Goal: Information Seeking & Learning: Learn about a topic

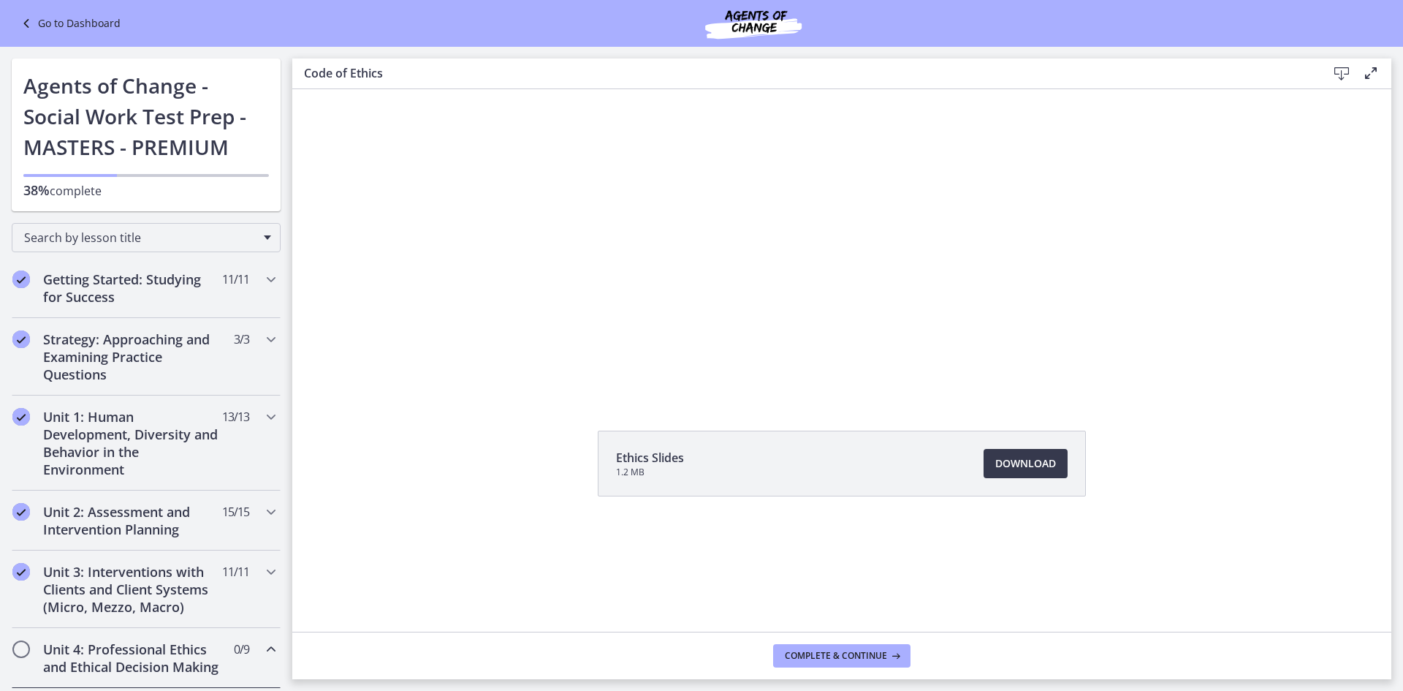
scroll to position [440, 0]
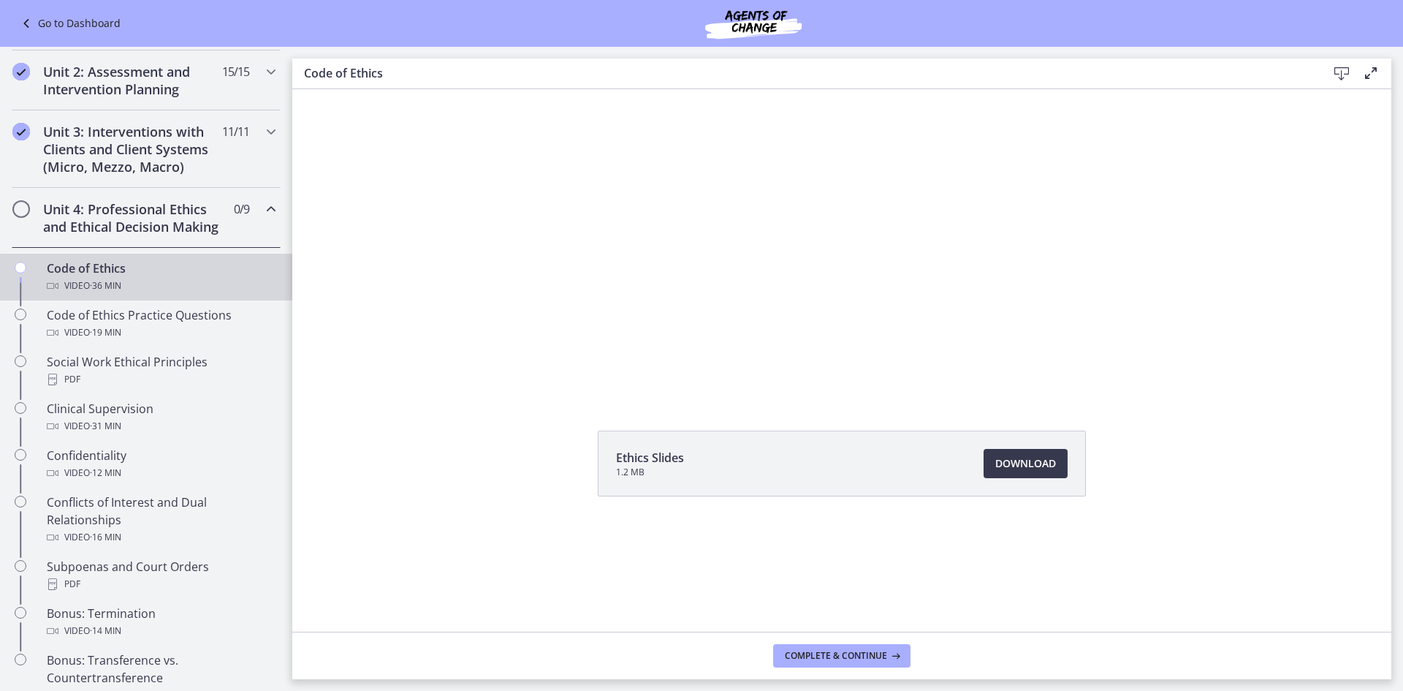
click at [792, 307] on div at bounding box center [842, 243] width 689 height 431
click at [749, 324] on div at bounding box center [842, 243] width 689 height 431
click at [656, 333] on div at bounding box center [842, 243] width 689 height 431
click at [790, 301] on div at bounding box center [842, 243] width 689 height 431
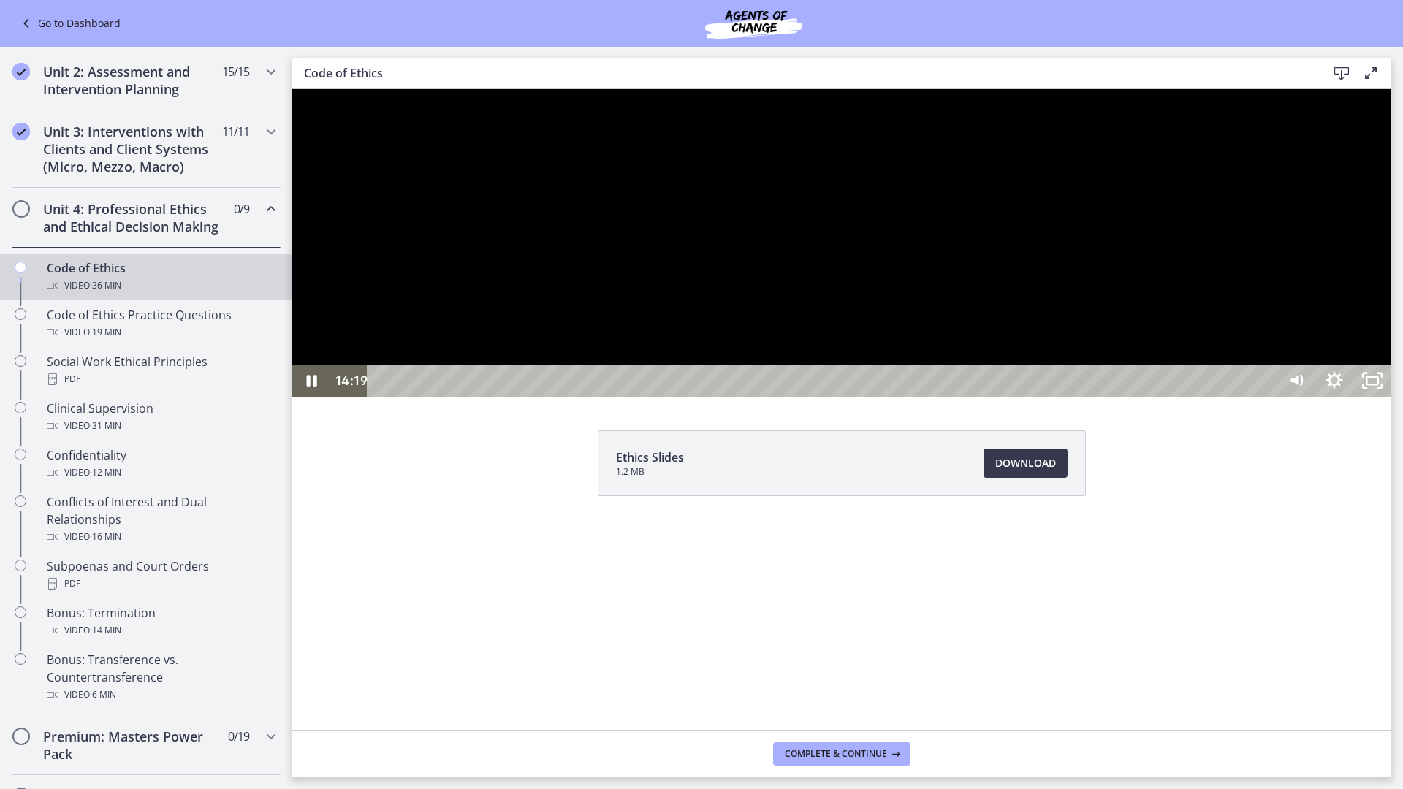
click at [470, 397] on div at bounding box center [841, 243] width 1099 height 308
click at [521, 397] on div at bounding box center [841, 243] width 1099 height 308
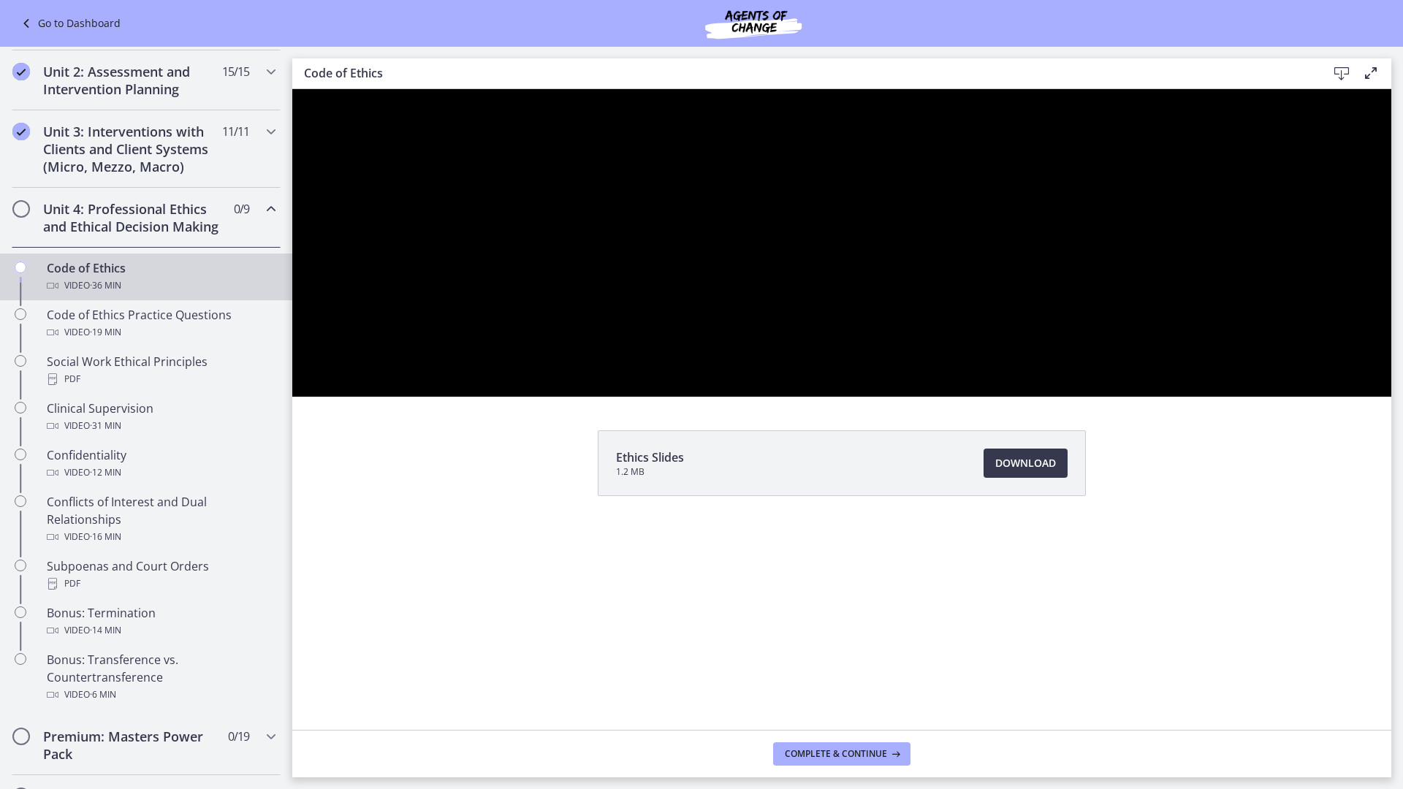
click at [846, 397] on div at bounding box center [841, 243] width 1099 height 308
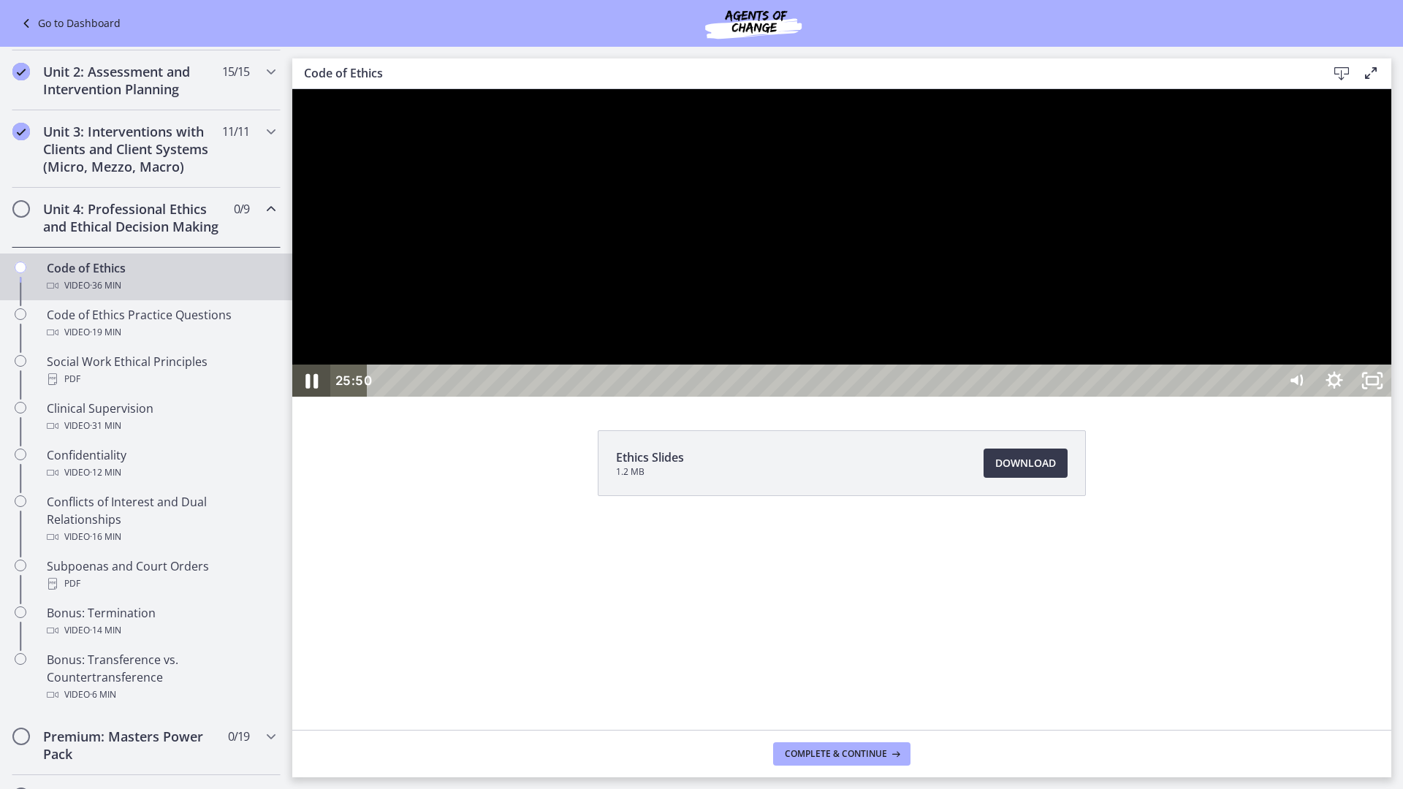
click at [312, 401] on icon "Pause" at bounding box center [311, 381] width 45 height 39
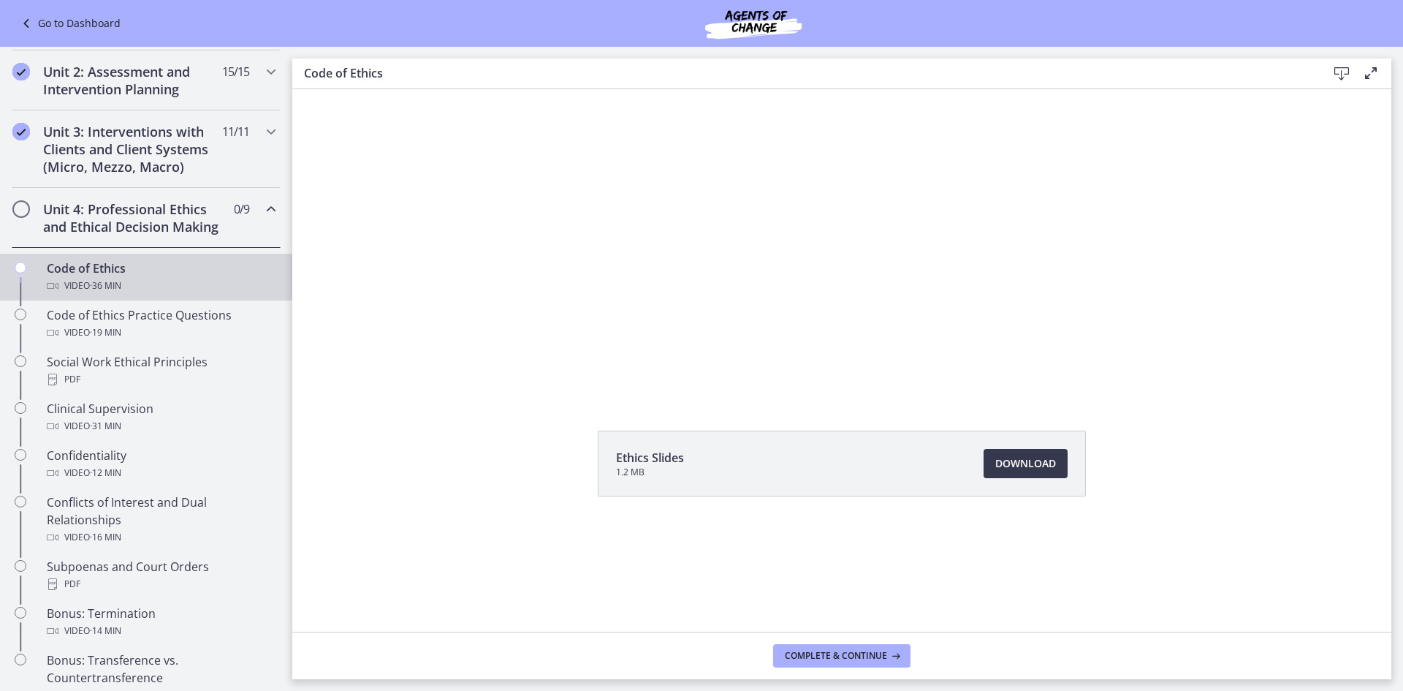
click at [652, 257] on div at bounding box center [842, 243] width 689 height 431
click at [702, 262] on div at bounding box center [842, 243] width 689 height 431
click at [694, 330] on div at bounding box center [842, 243] width 689 height 431
click at [1172, 374] on div at bounding box center [842, 243] width 689 height 431
click at [1170, 363] on div at bounding box center [842, 243] width 689 height 431
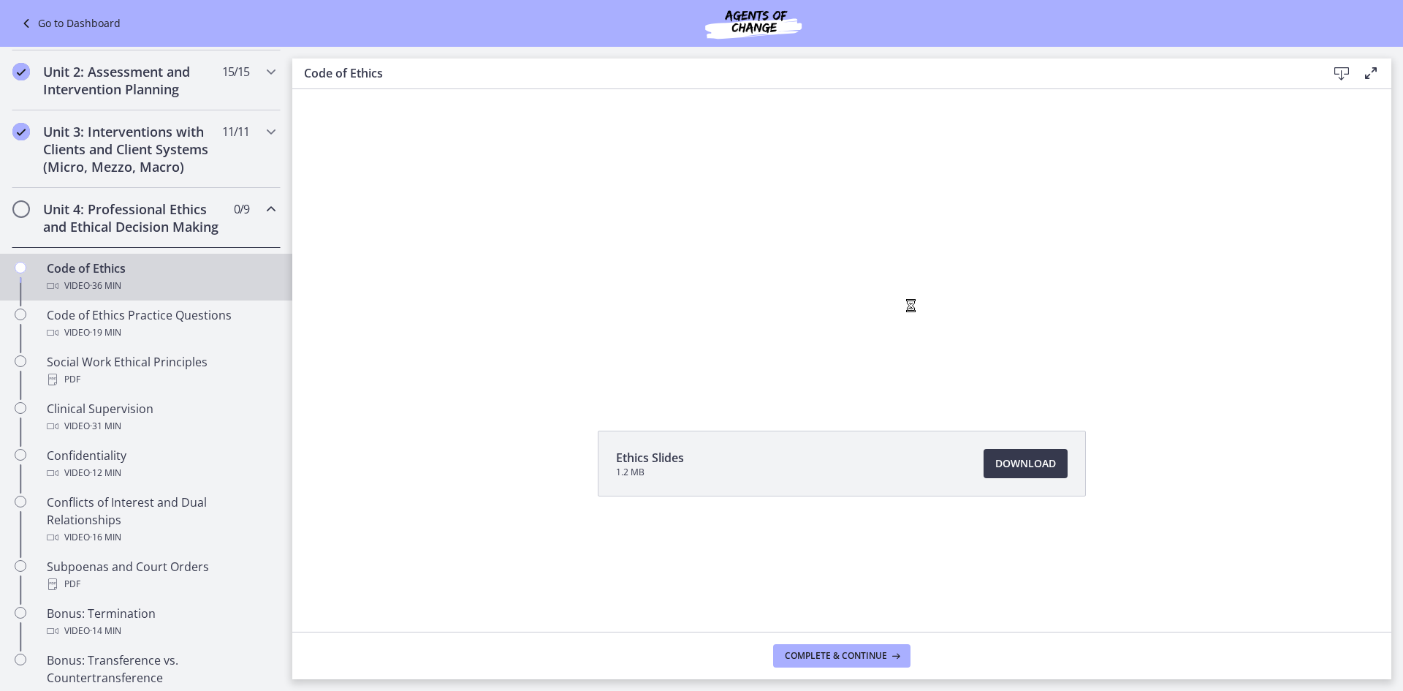
click at [898, 298] on div at bounding box center [842, 243] width 689 height 431
click at [753, 243] on div at bounding box center [842, 243] width 689 height 431
click at [763, 323] on div at bounding box center [842, 243] width 689 height 431
click at [765, 306] on div at bounding box center [842, 243] width 689 height 431
click at [1369, 72] on icon at bounding box center [1372, 73] width 18 height 18
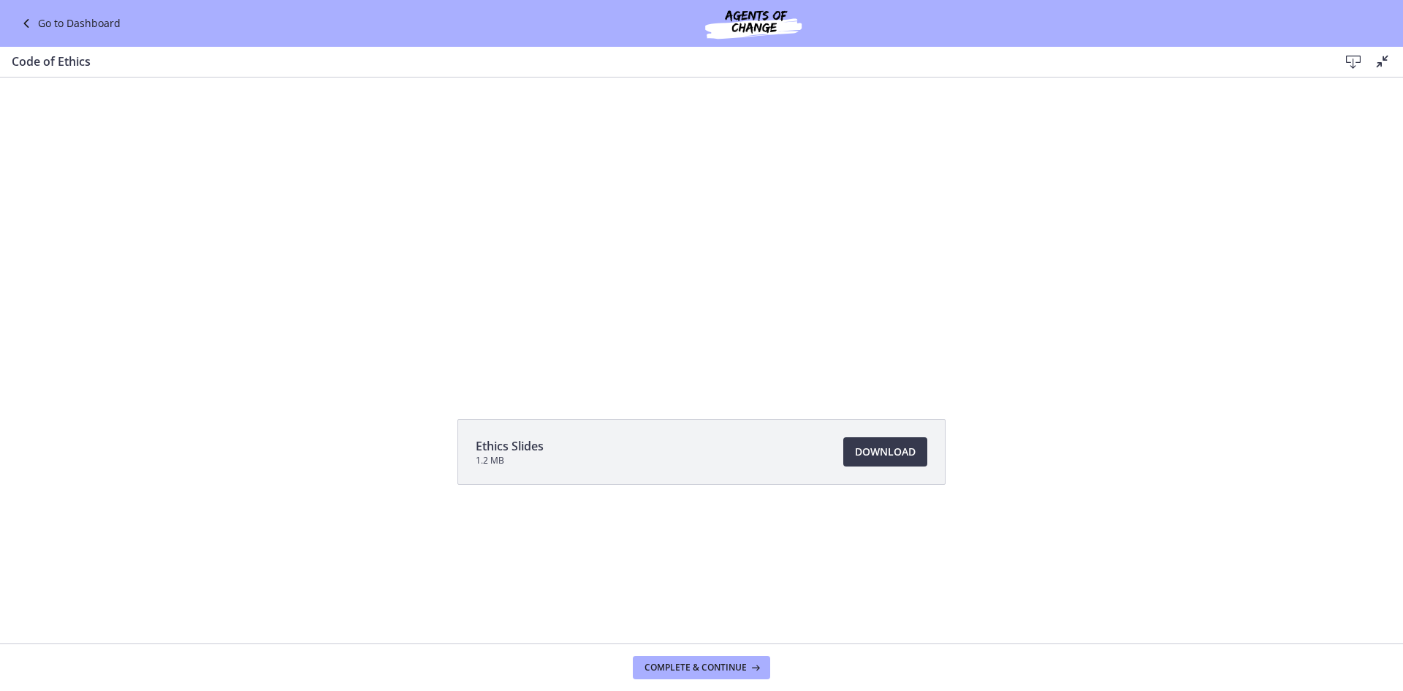
click at [53, 22] on link "Go to Dashboard" at bounding box center [69, 24] width 103 height 18
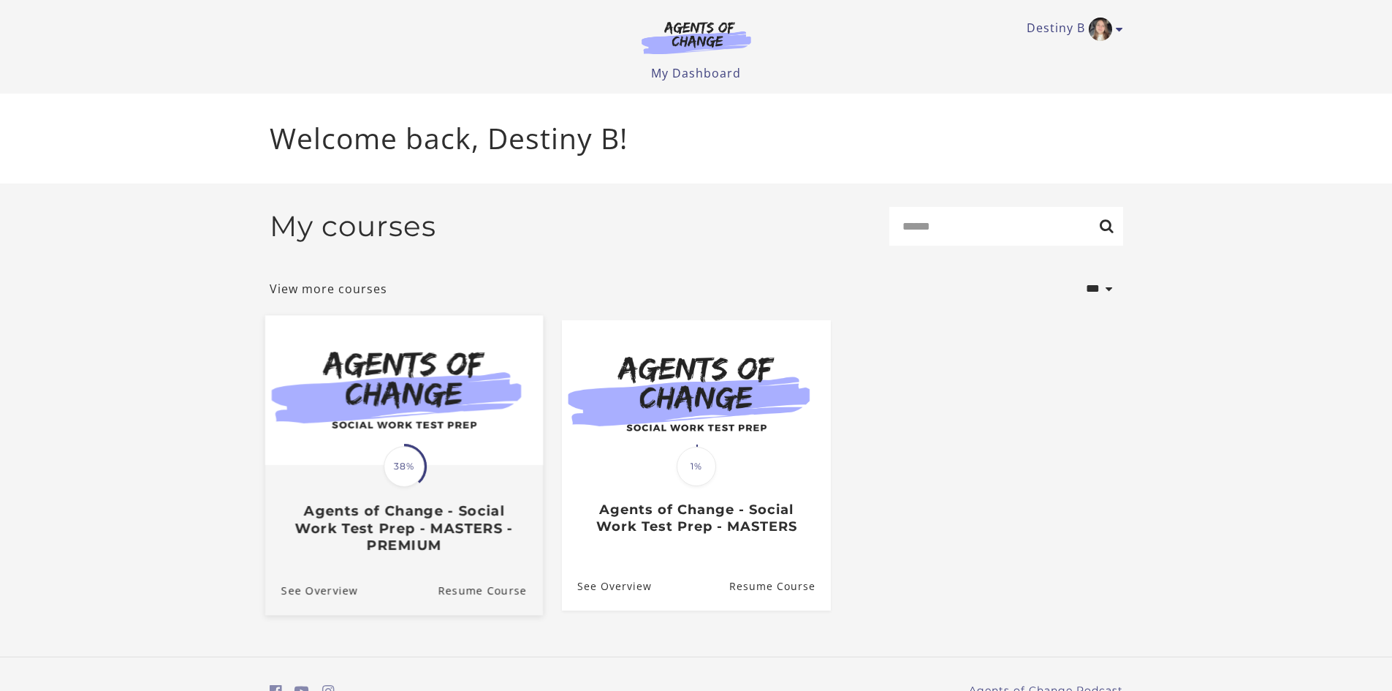
click at [408, 471] on span "38%" at bounding box center [404, 466] width 41 height 41
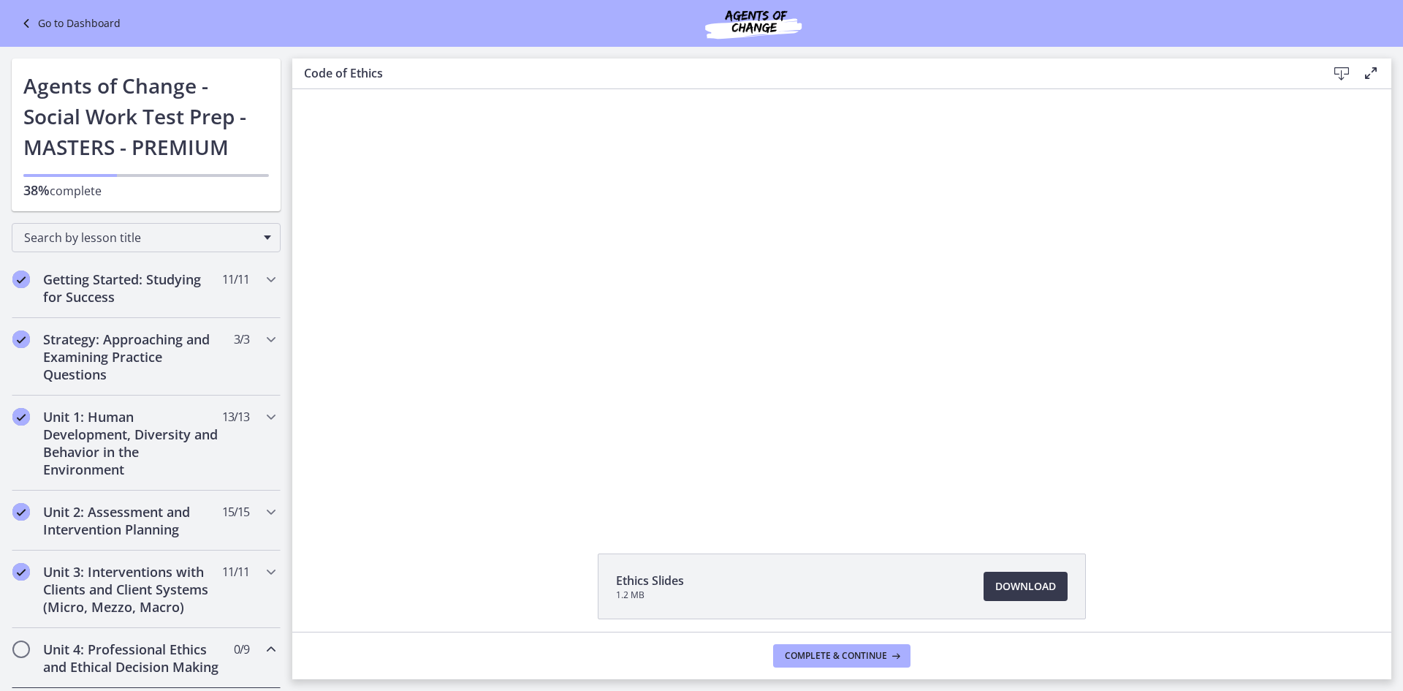
scroll to position [58, 0]
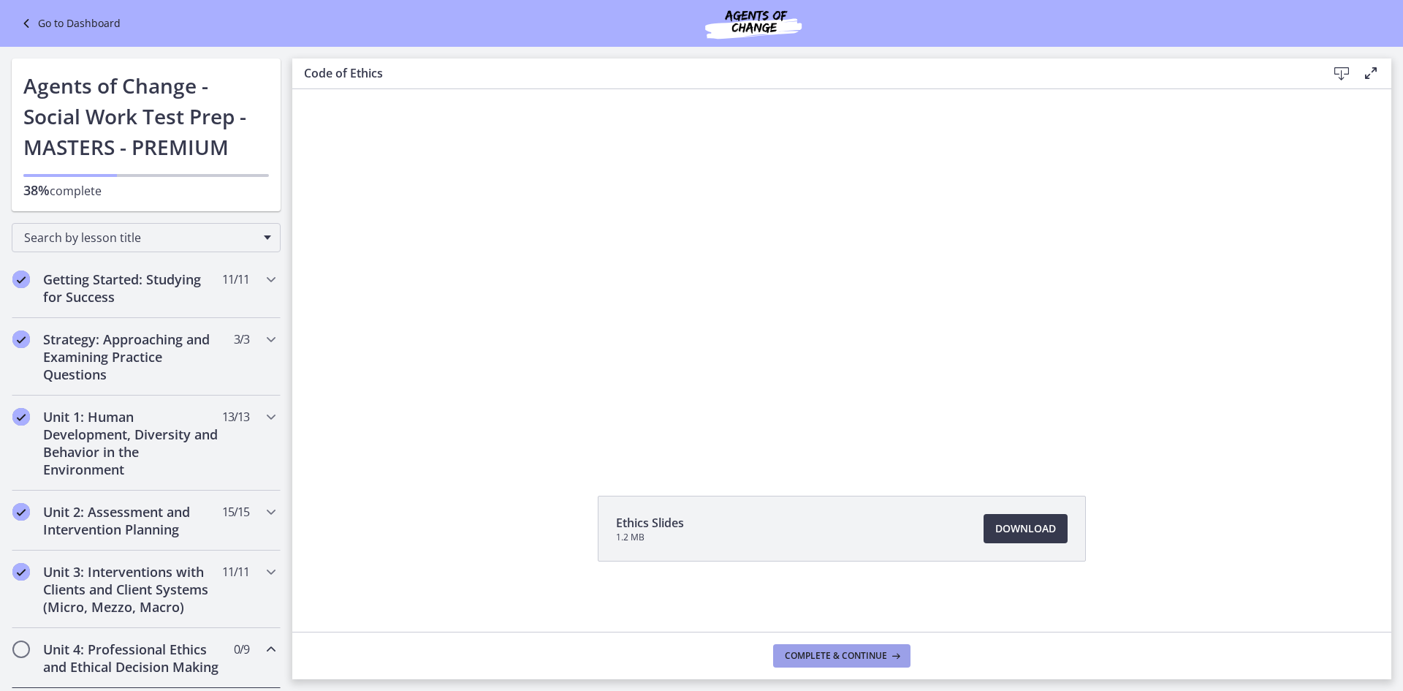
click at [801, 653] on span "Complete & continue" at bounding box center [836, 656] width 102 height 12
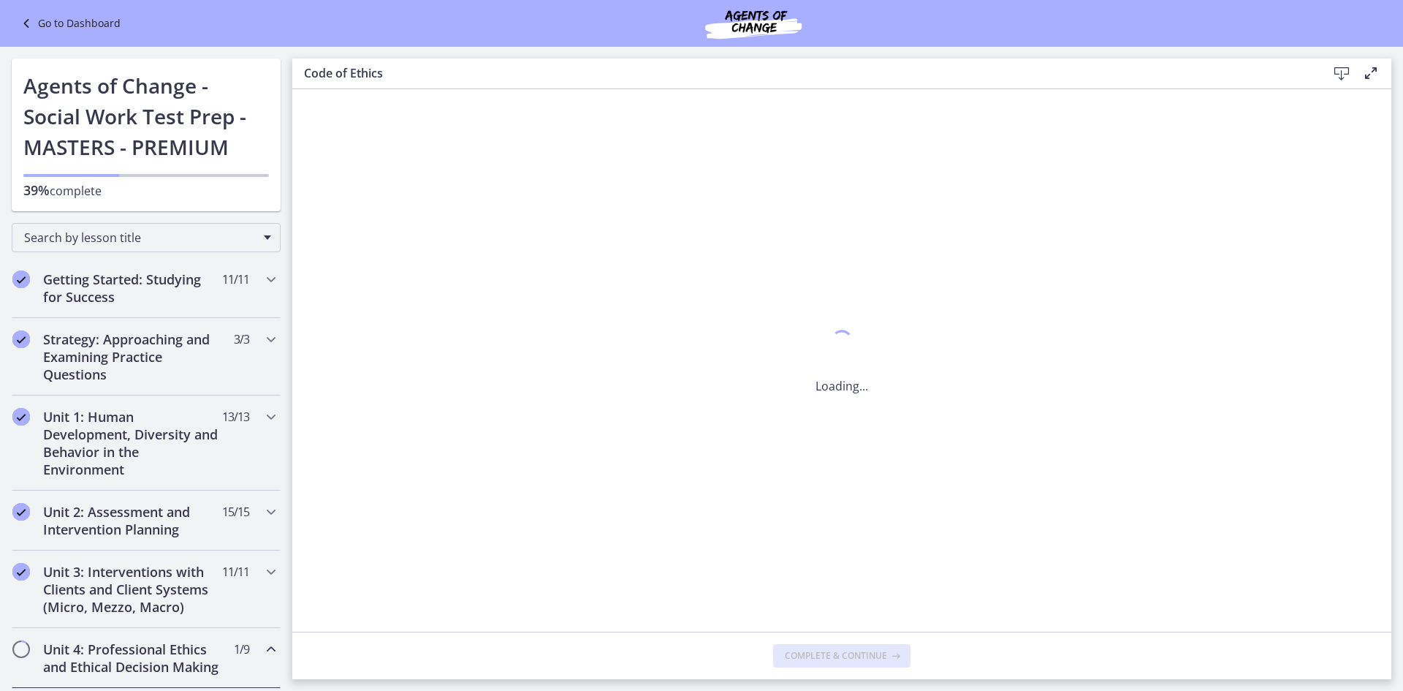
scroll to position [0, 0]
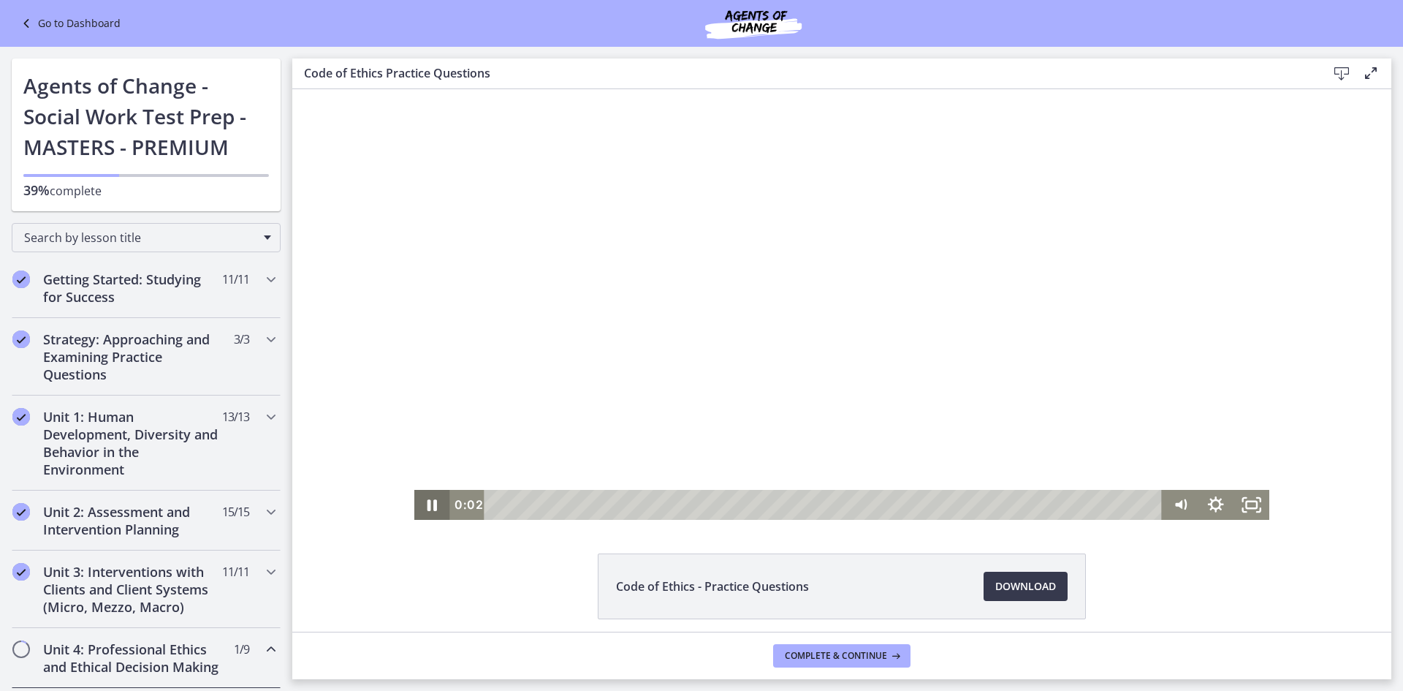
click at [429, 510] on icon "Pause" at bounding box center [433, 505] width 10 height 12
